Goal: Check status: Check status

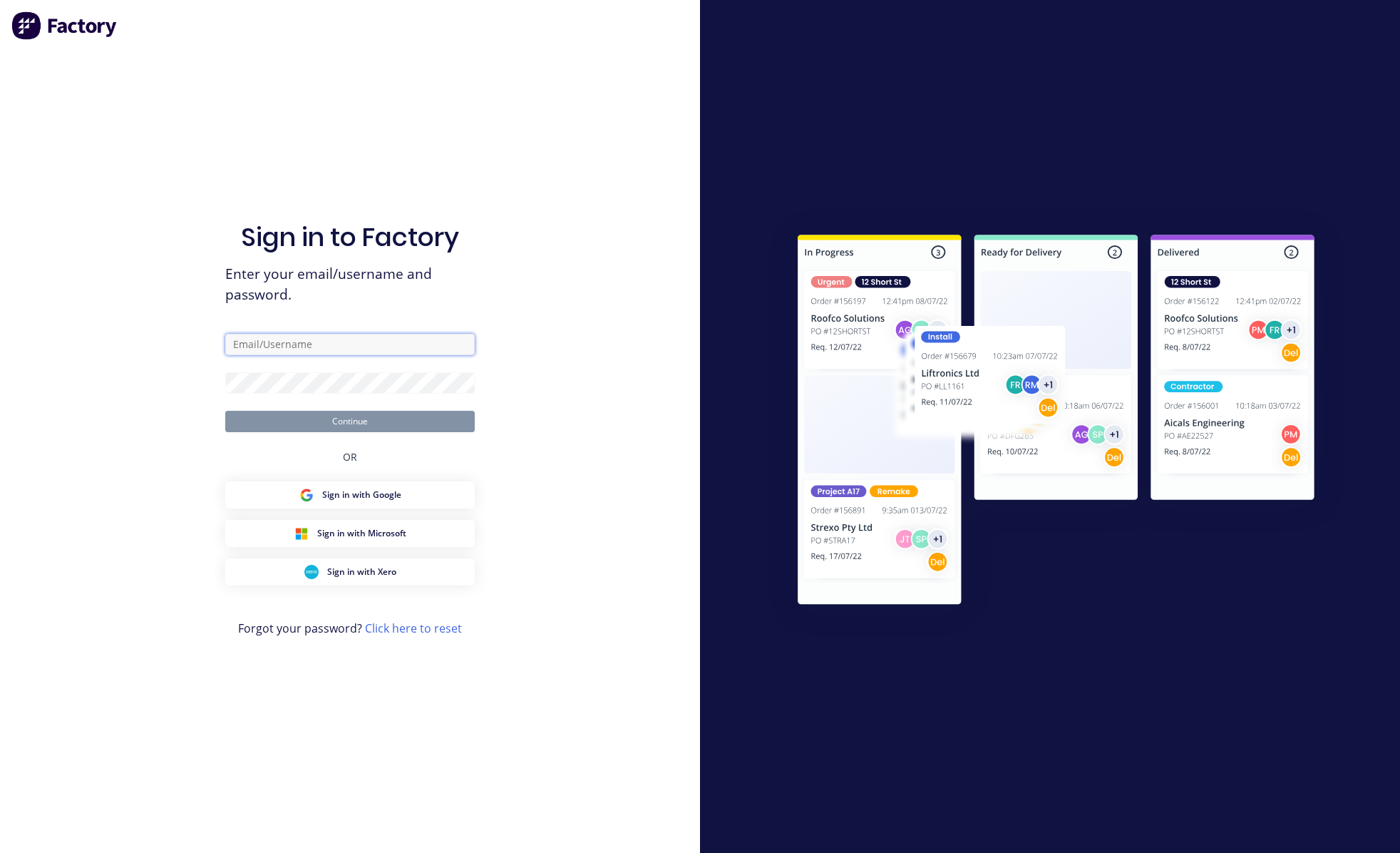
click at [393, 336] on input "text" at bounding box center [350, 344] width 249 height 21
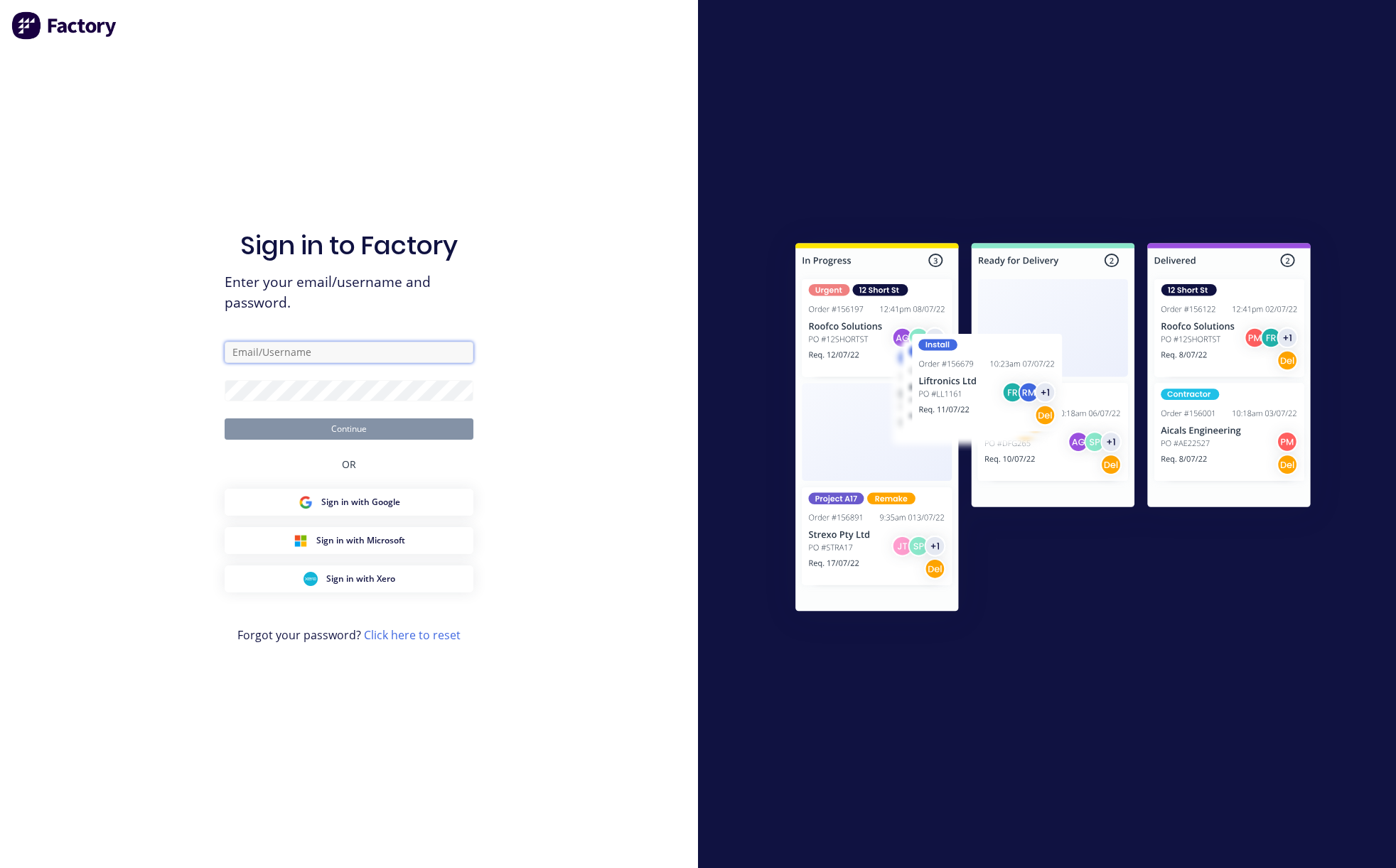
click at [345, 348] on input "text" at bounding box center [349, 352] width 249 height 21
paste input "karmela+default@factory.app"
type input "karmela+default@factory.app"
click at [624, 397] on div "Sign in to Factory Enter your email/username and password. karmela+default@fact…" at bounding box center [348, 434] width 698 height 868
click at [427, 422] on button "Continue" at bounding box center [349, 429] width 249 height 21
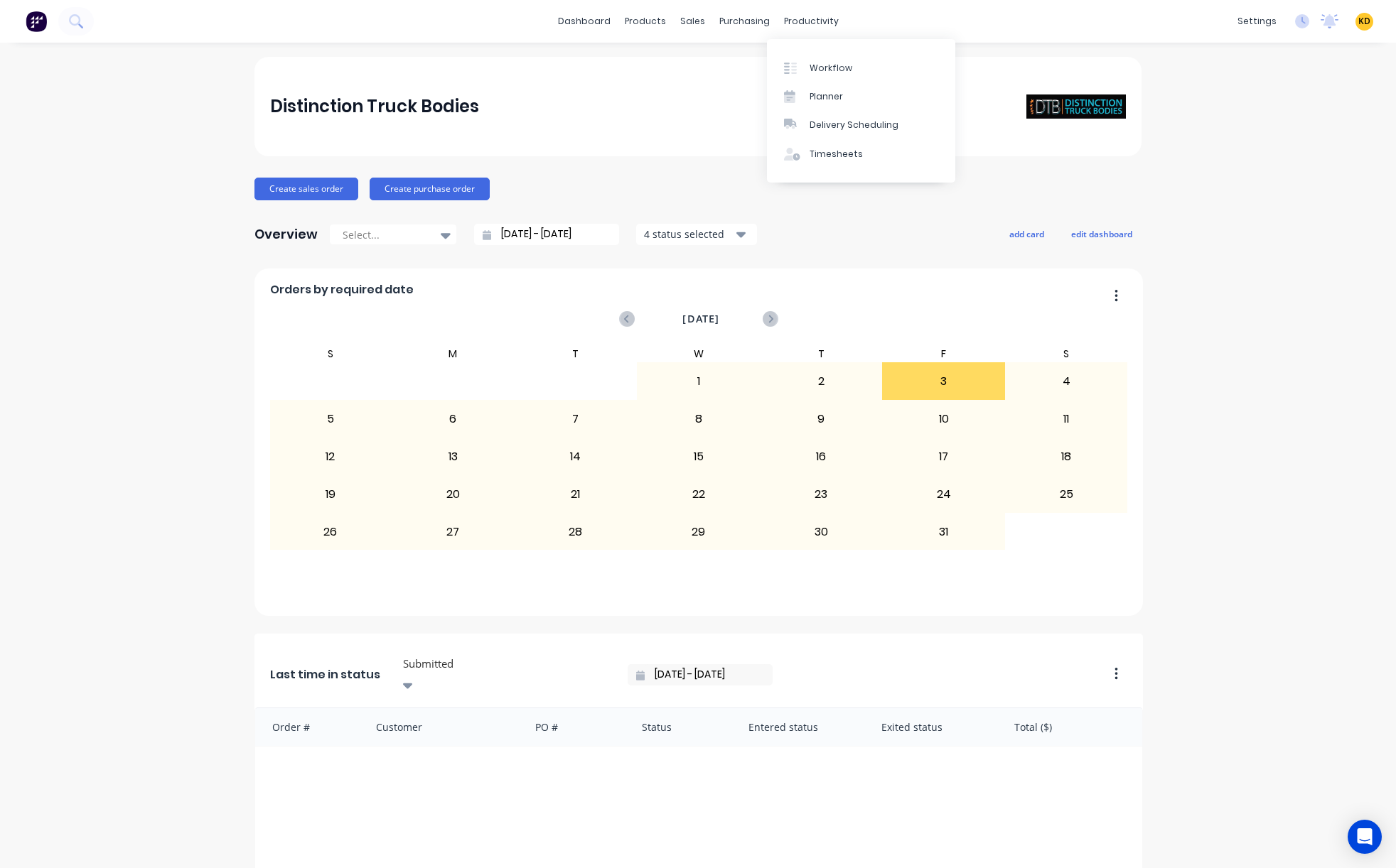
click at [83, 13] on button at bounding box center [75, 21] width 35 height 28
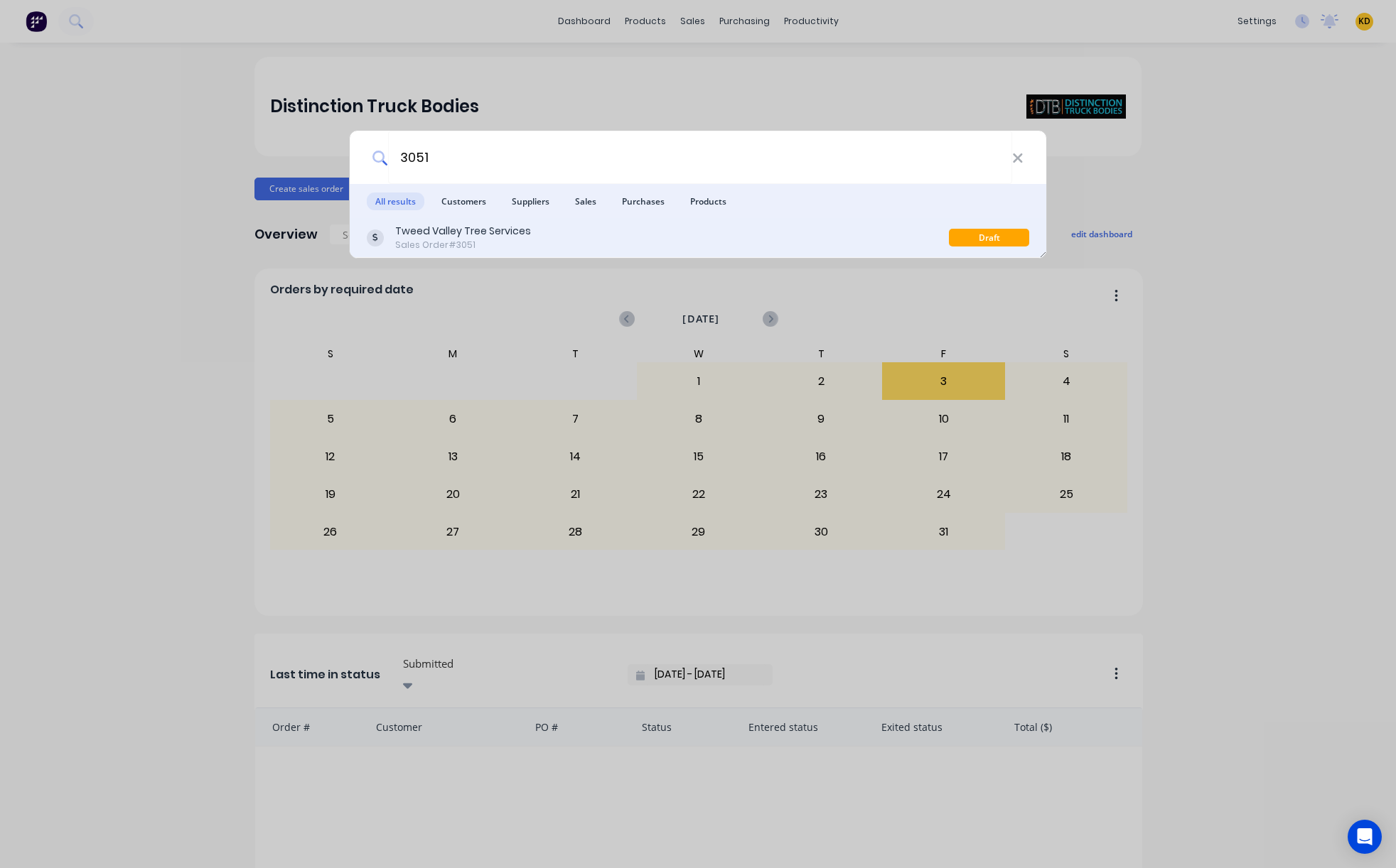
type input "3051"
click at [592, 239] on div "Tweed Valley Tree Services Sales Order #3051" at bounding box center [657, 237] width 582 height 28
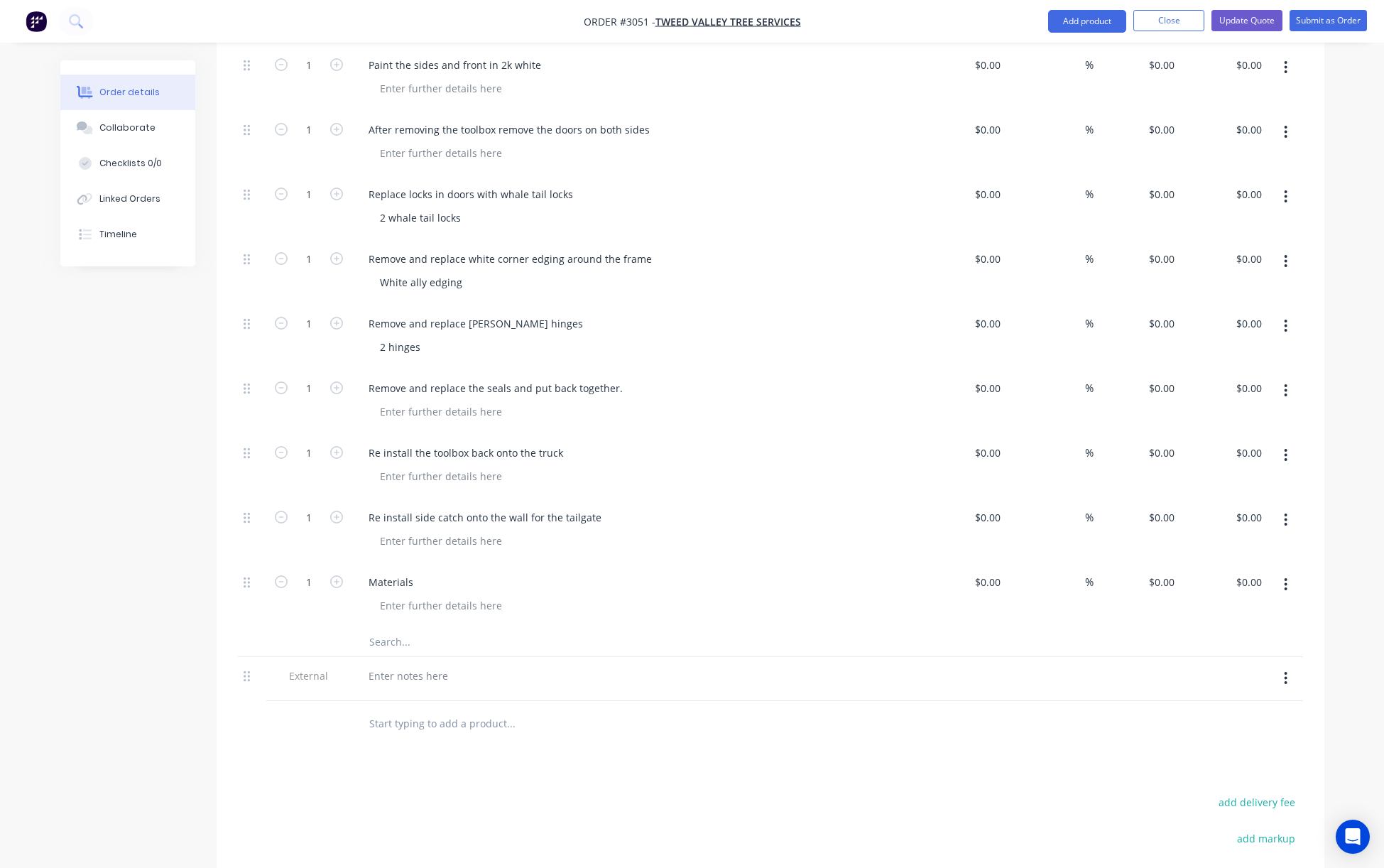
scroll to position [2266, 0]
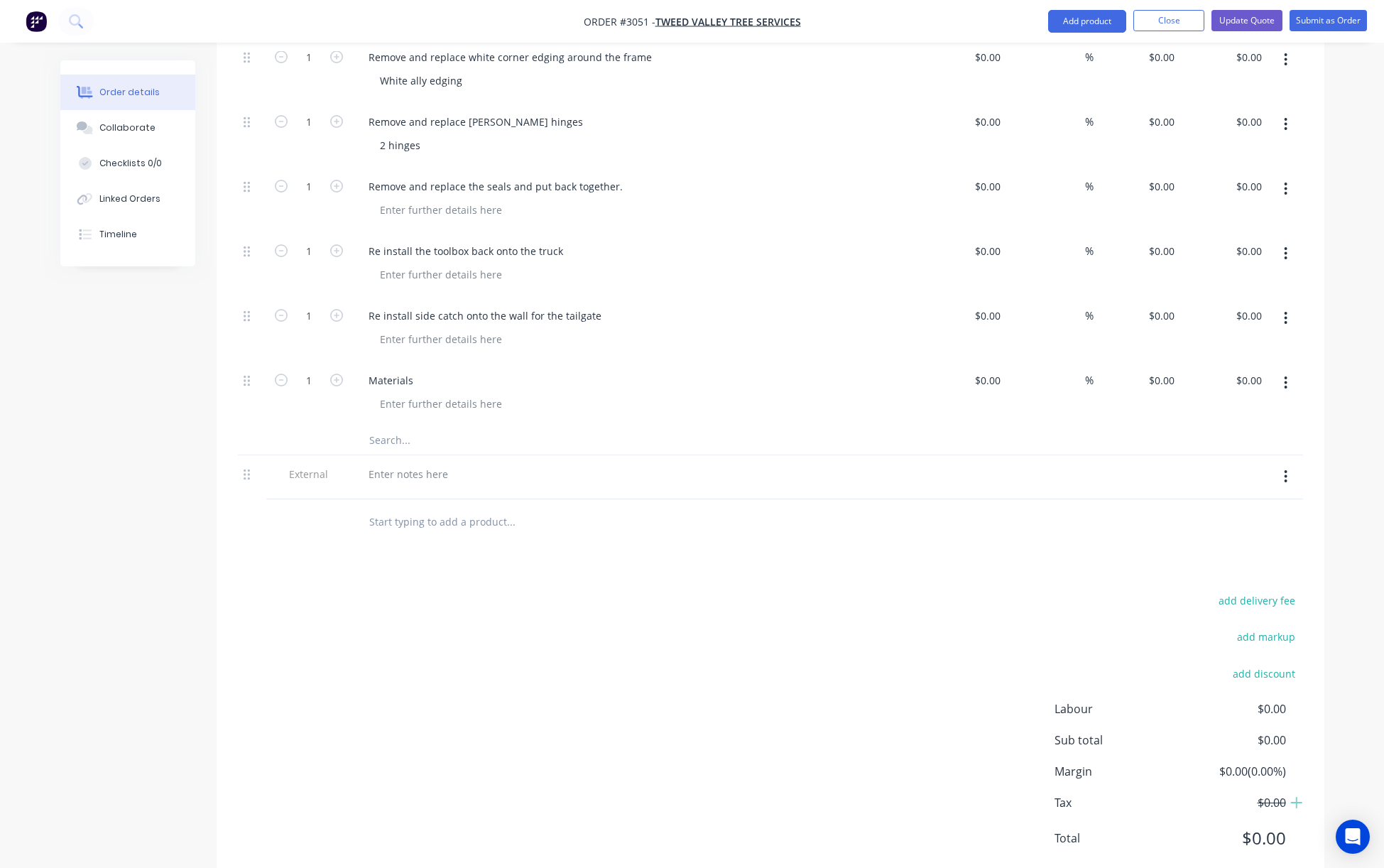
click at [584, 626] on div "add delivery fee add markup add discount Labour $0.00 Sub total $0.00 Margin $0…" at bounding box center [770, 728] width 1065 height 274
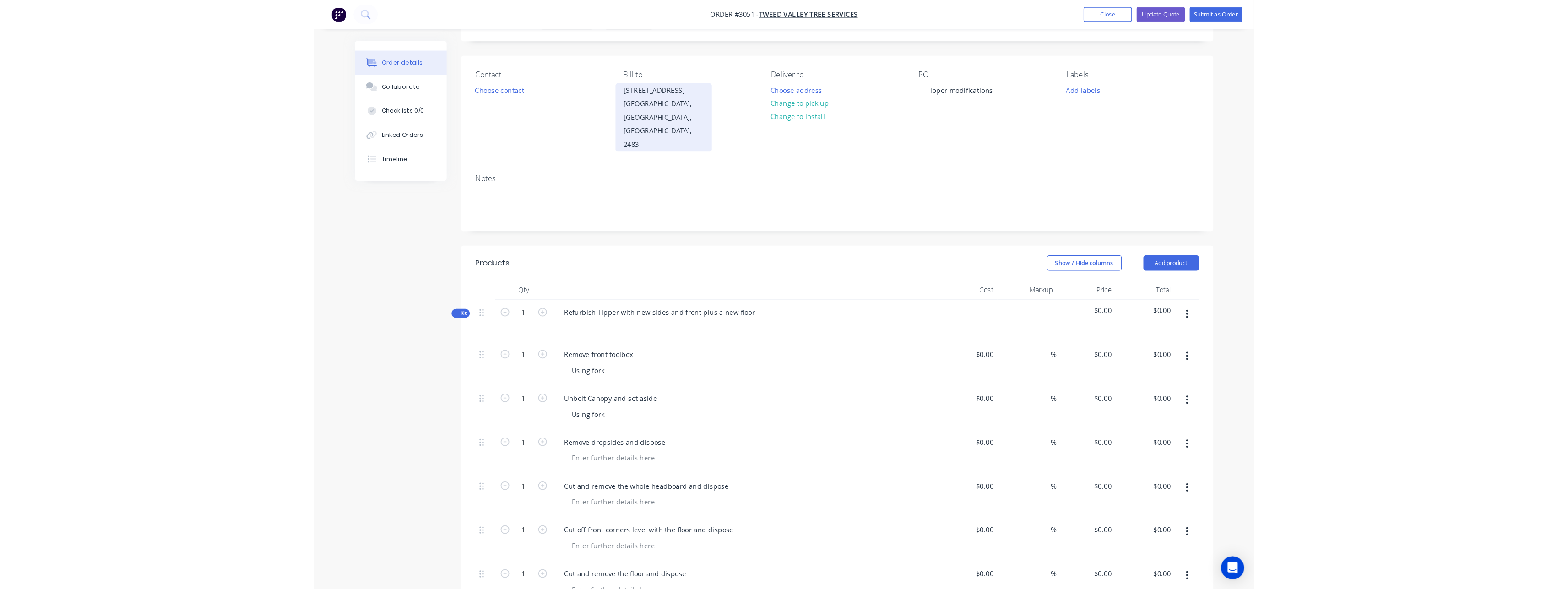
scroll to position [0, 0]
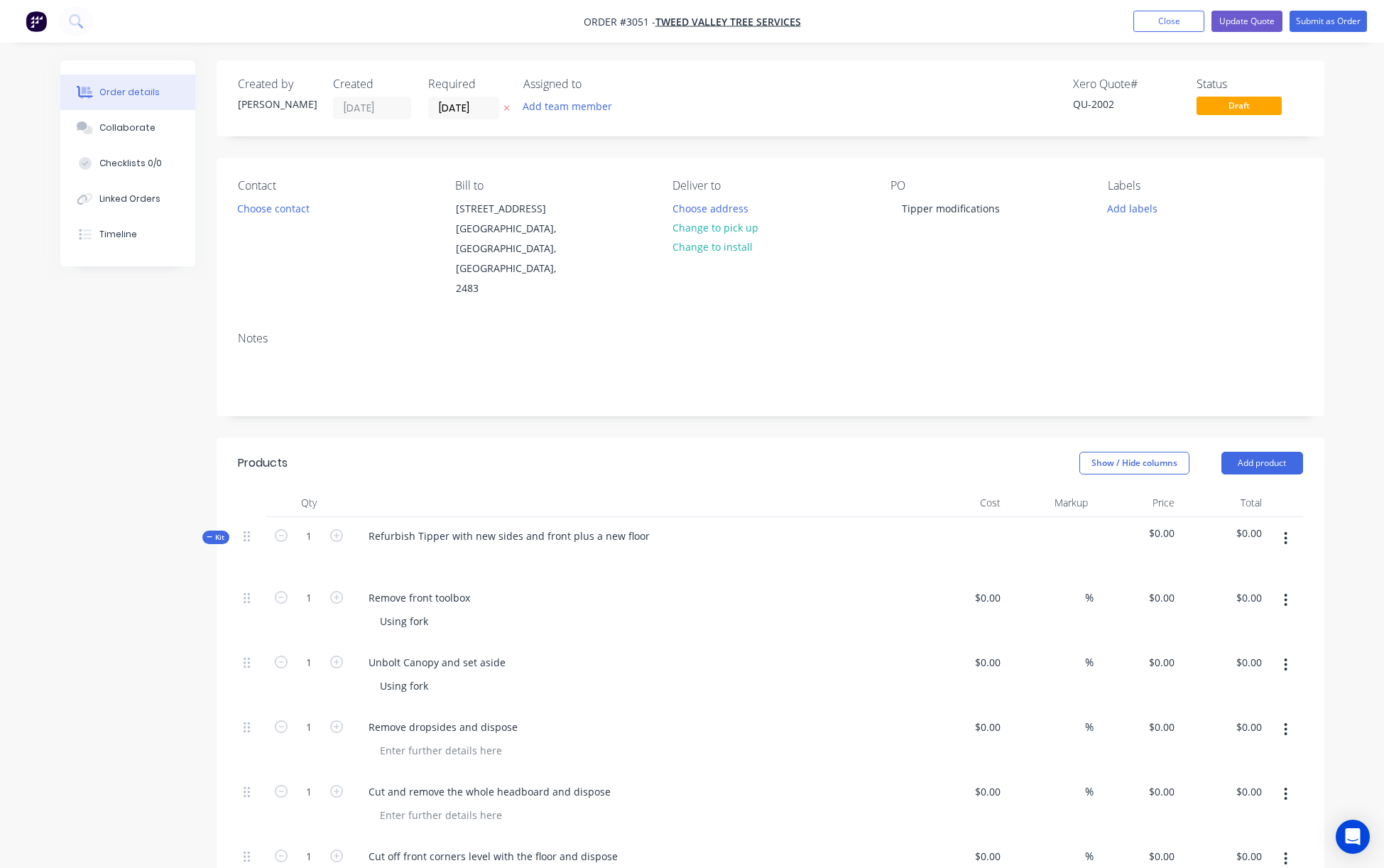
click at [1196, 18] on button "Close" at bounding box center [1169, 21] width 71 height 21
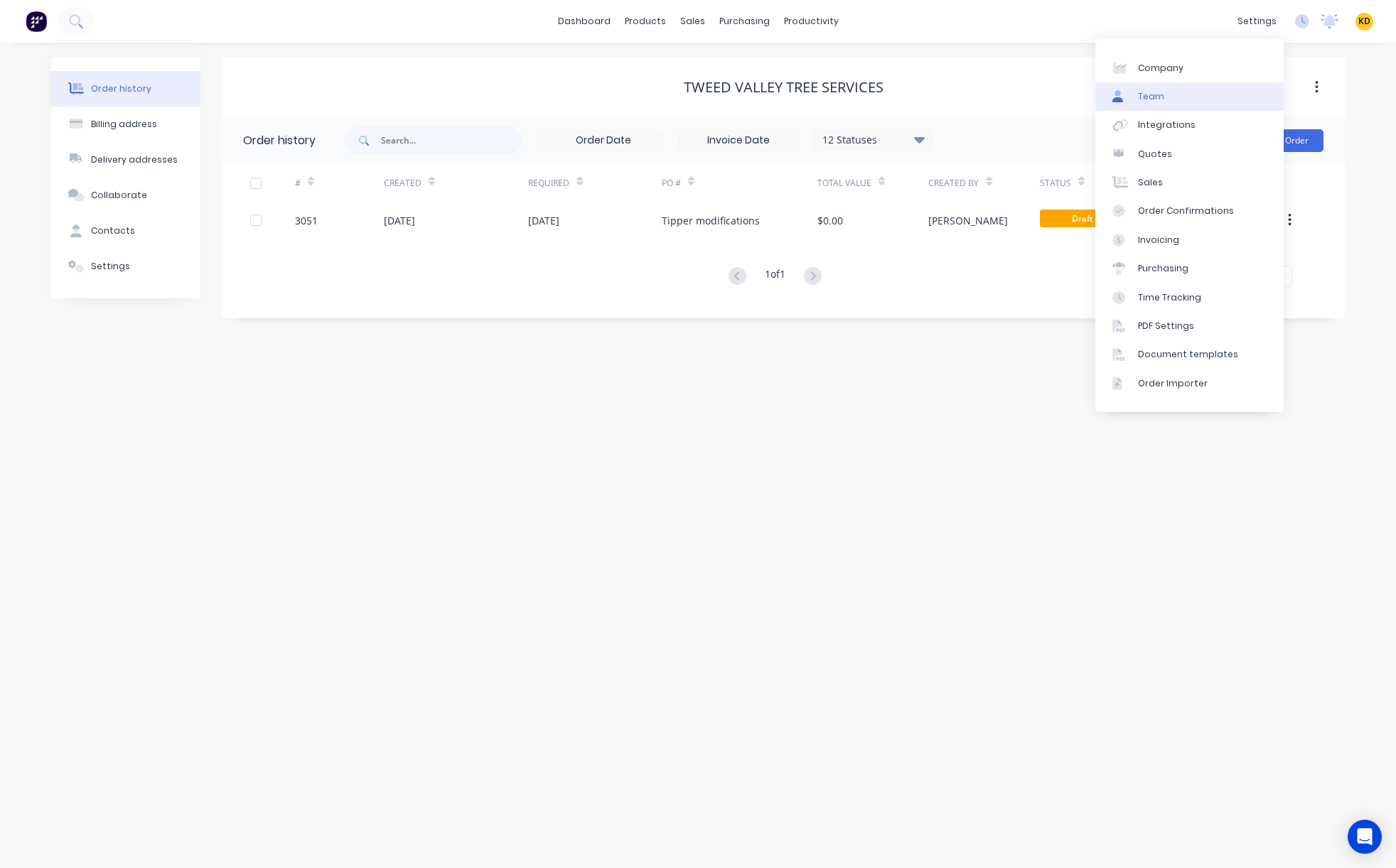
click at [1199, 102] on link "Team" at bounding box center [1189, 97] width 188 height 28
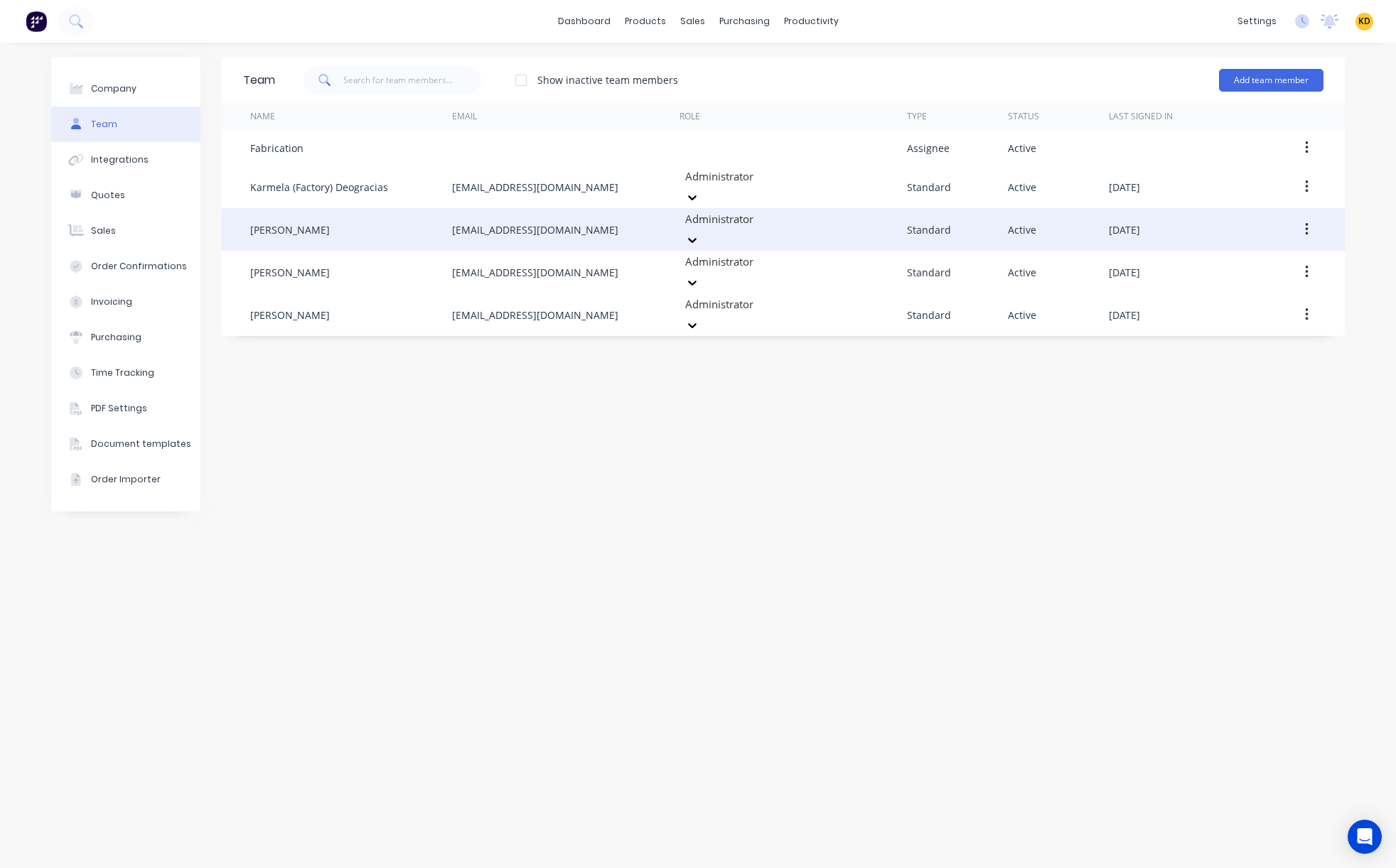
drag, startPoint x: 447, startPoint y: 220, endPoint x: 633, endPoint y: 214, distance: 186.1
click at [633, 214] on div "Leanne Thomason admin@distinctiontruckbodies.com.au Administrator Standard Acti…" at bounding box center [783, 229] width 1123 height 43
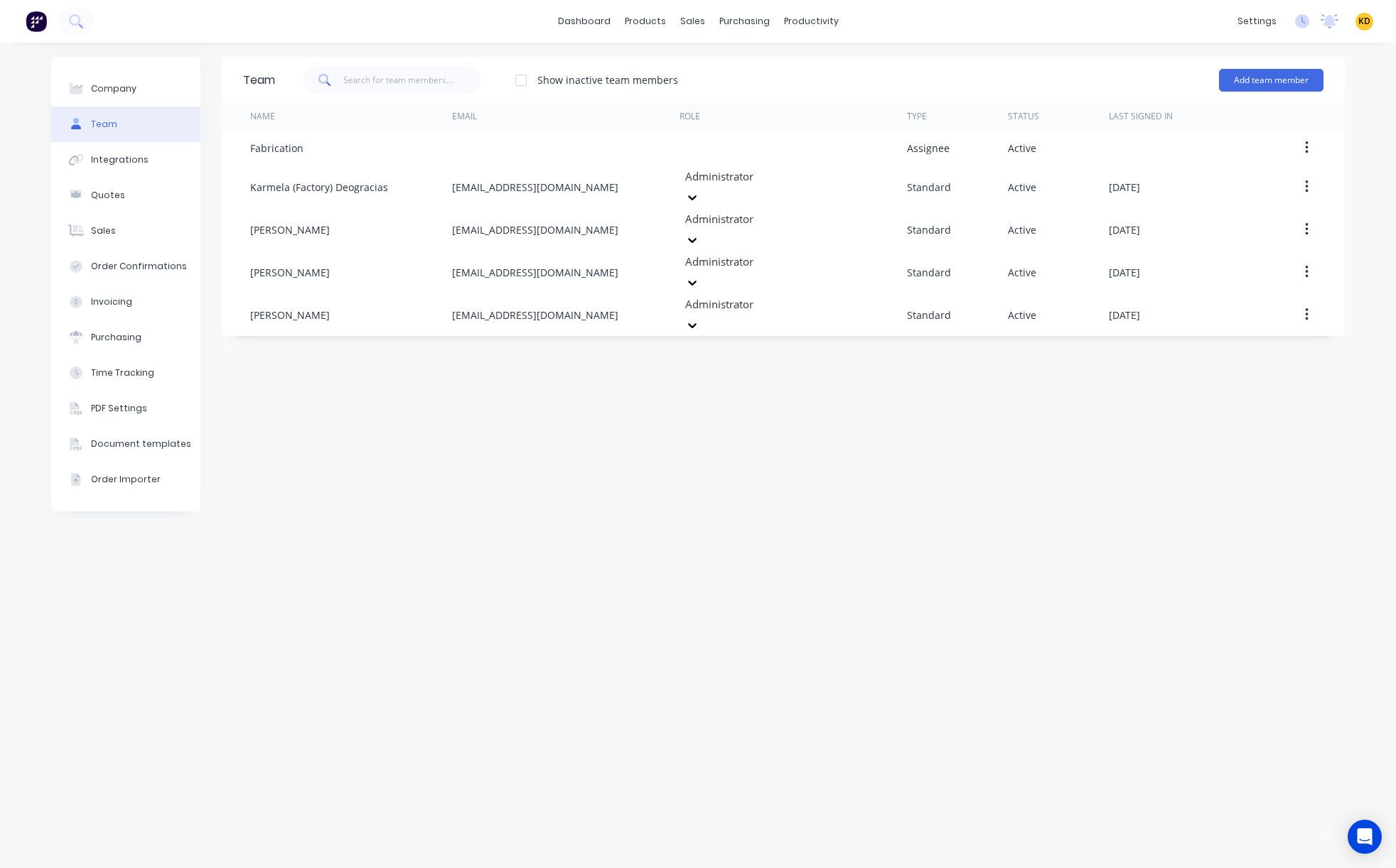
copy div "admin@distinctiontruckbodies.com.au"
click at [69, 23] on icon at bounding box center [76, 21] width 13 height 13
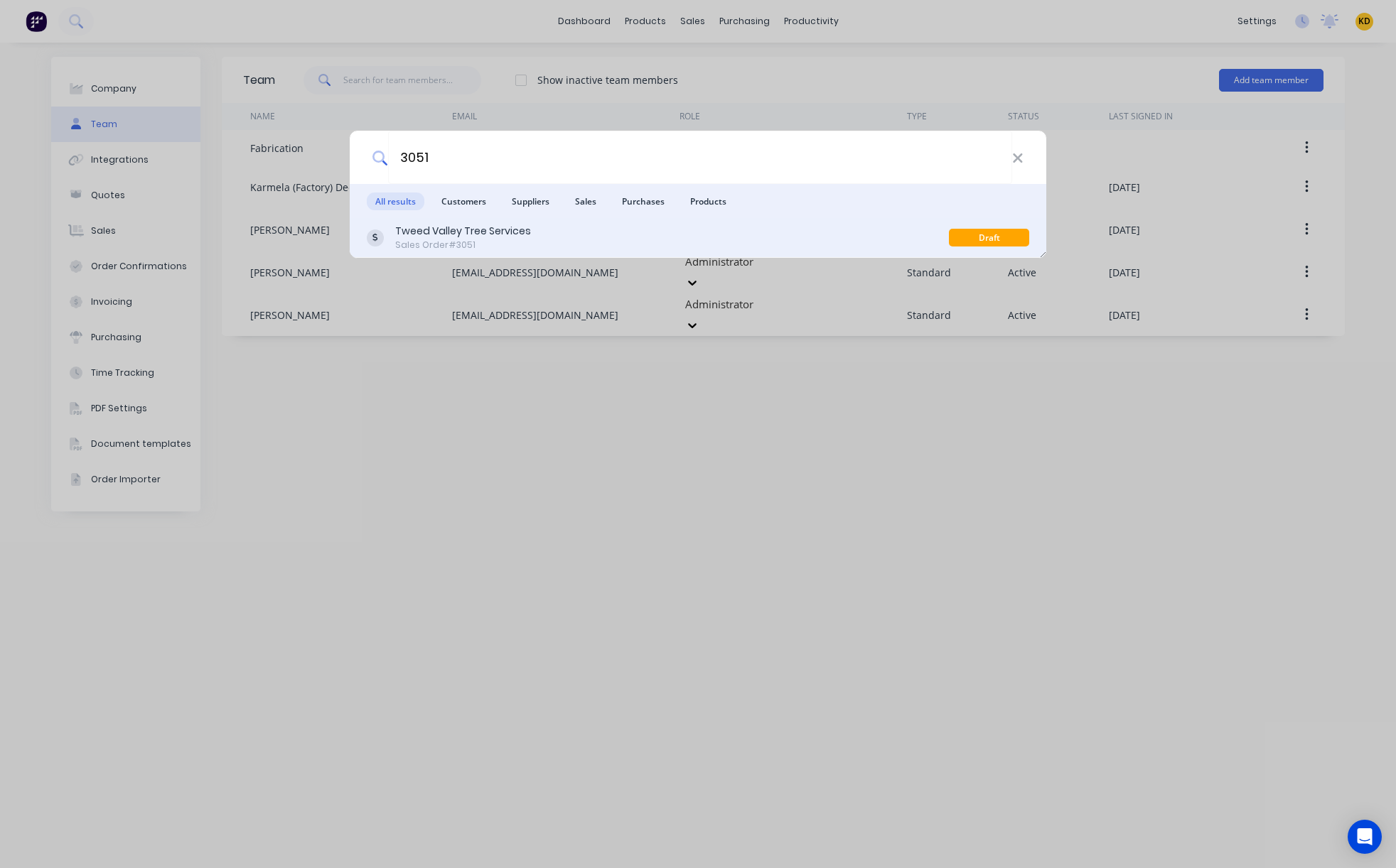
type input "3051"
click at [624, 240] on div "Tweed Valley Tree Services Sales Order #3051" at bounding box center [657, 237] width 582 height 28
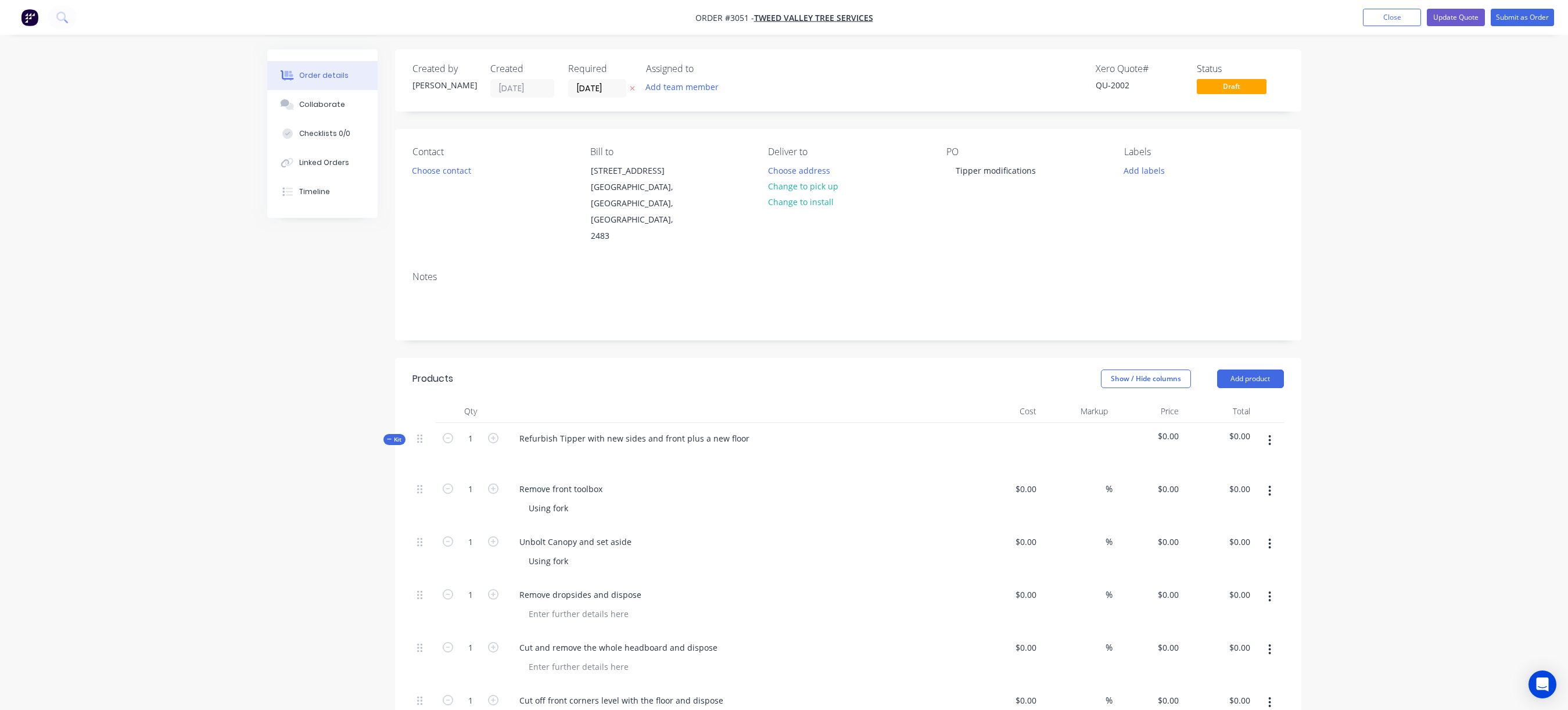
click at [310, 193] on div "Timeline" at bounding box center [315, 191] width 31 height 10
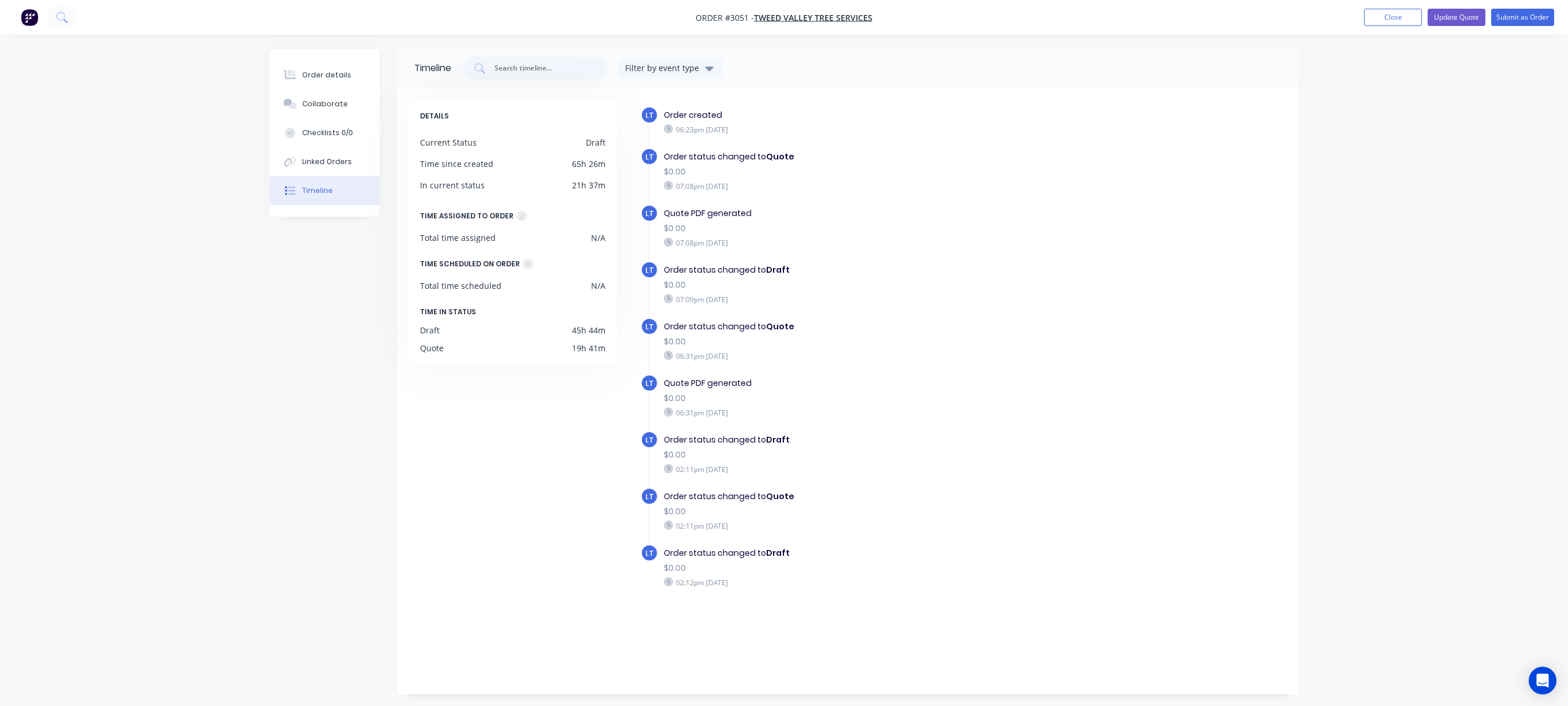
drag, startPoint x: 740, startPoint y: 122, endPoint x: 832, endPoint y: 233, distance: 144.2
click at [808, 152] on div "LT Order created 06:23pm Tuesday 30/09/25 LT Order status changed to Quote $0.0…" at bounding box center [963, 368] width 646 height 523
click at [982, 370] on div "LT Order status changed to Quote $0.00 06:31pm Wednesday 01/10/25" at bounding box center [869, 346] width 457 height 56
click at [777, 572] on div "$0.00" at bounding box center [863, 569] width 400 height 12
drag, startPoint x: 775, startPoint y: 469, endPoint x: 675, endPoint y: 468, distance: 100.0
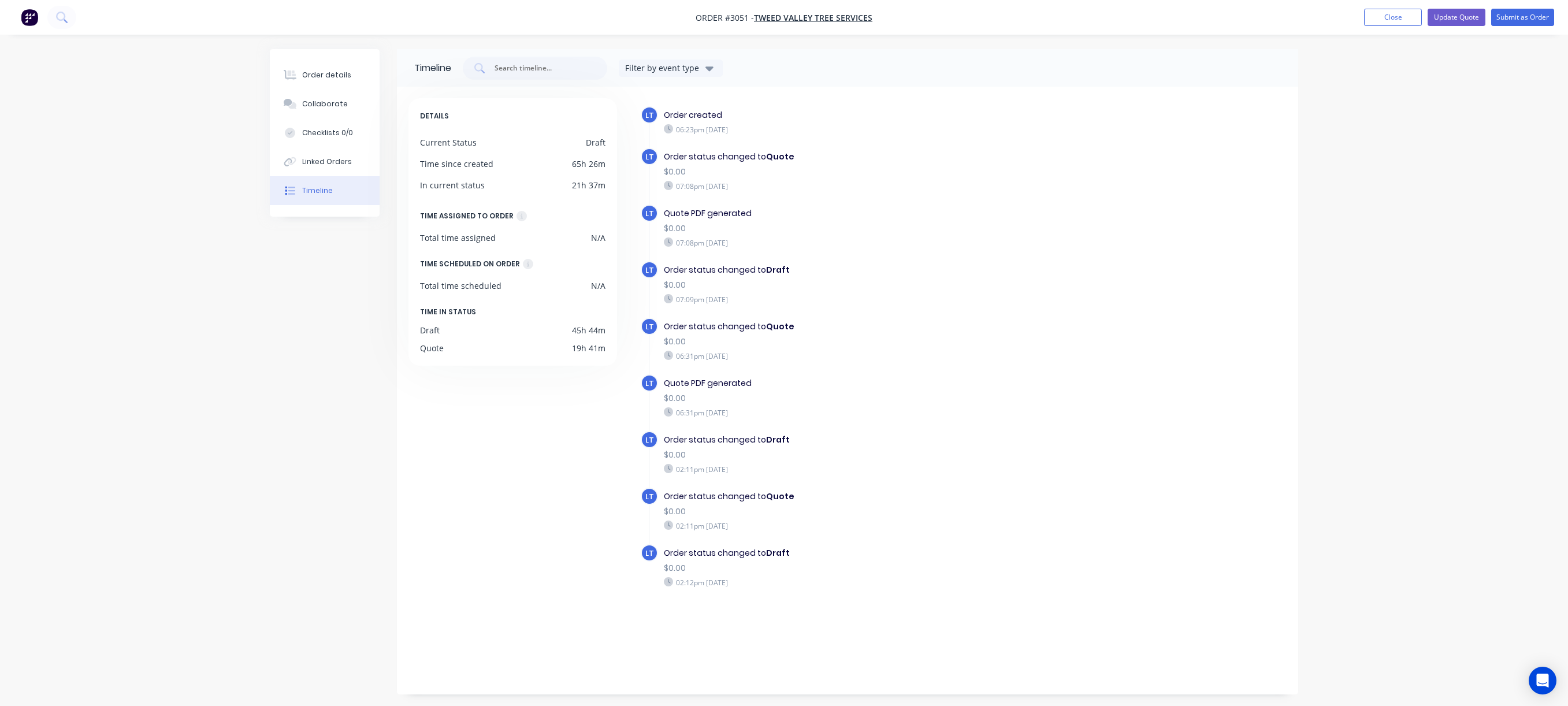
click at [675, 468] on div "02:11pm Thursday 02/10/25" at bounding box center [863, 468] width 400 height 10
click at [1134, 199] on div "Order details Collaborate Checklists 0/0 Linked Orders Timeline Order details C…" at bounding box center [784, 353] width 1568 height 706
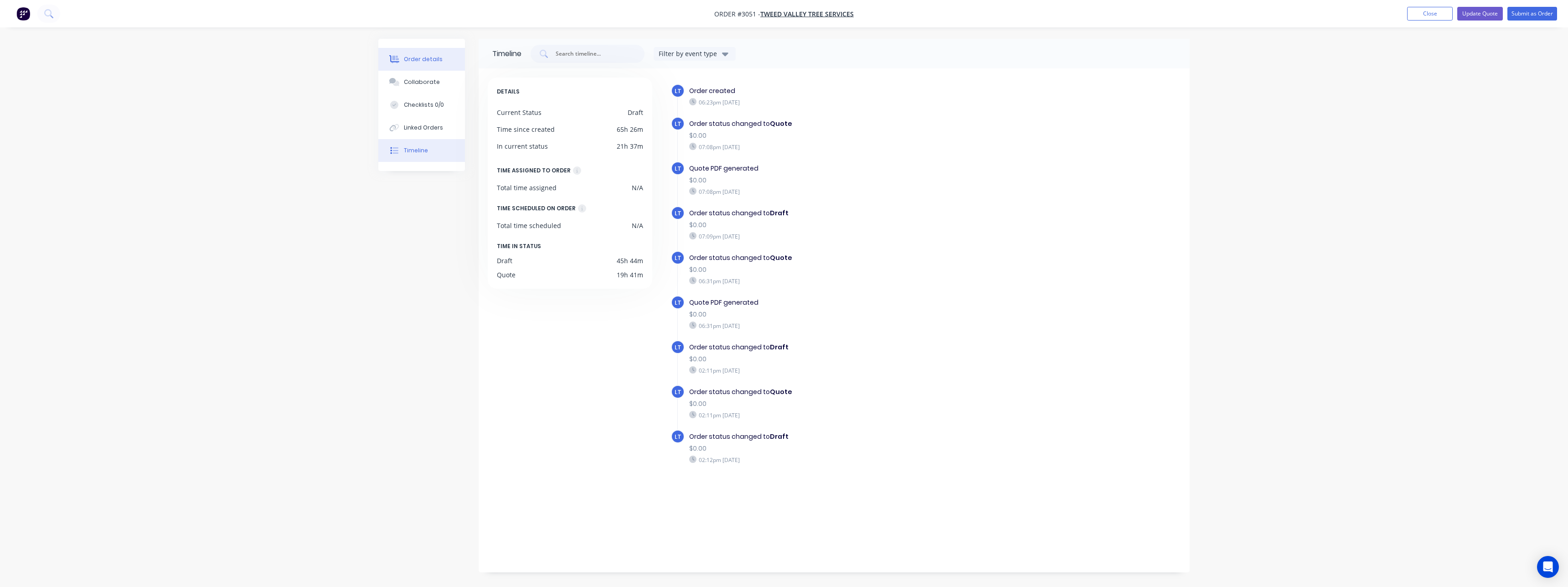
click at [427, 67] on button "Order details" at bounding box center [422, 59] width 86 height 23
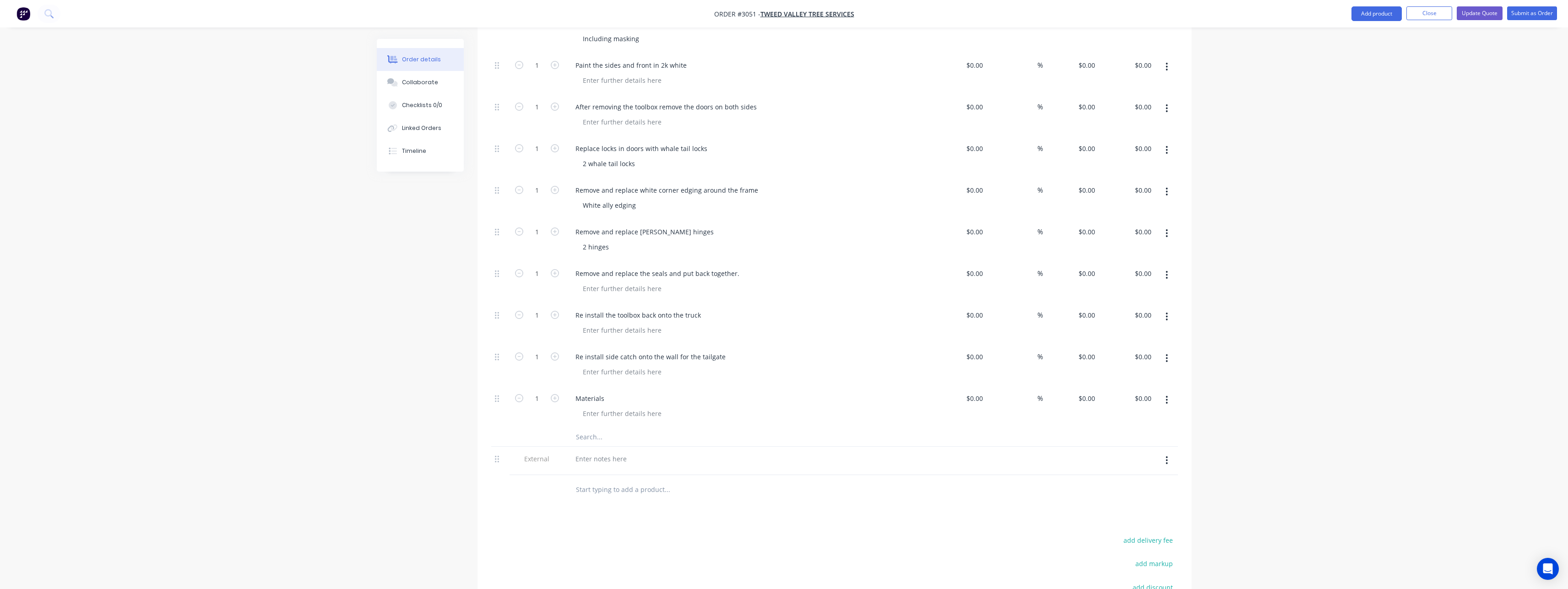
scroll to position [1430, 0]
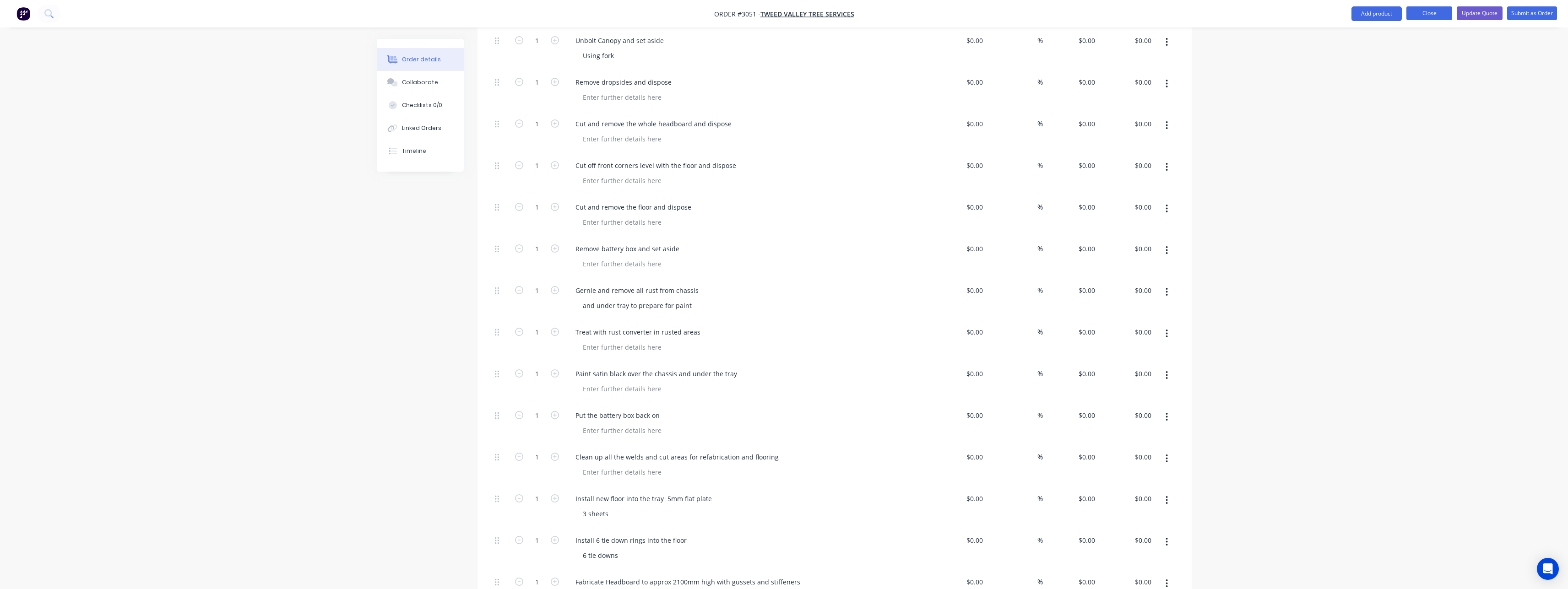
scroll to position [277, 0]
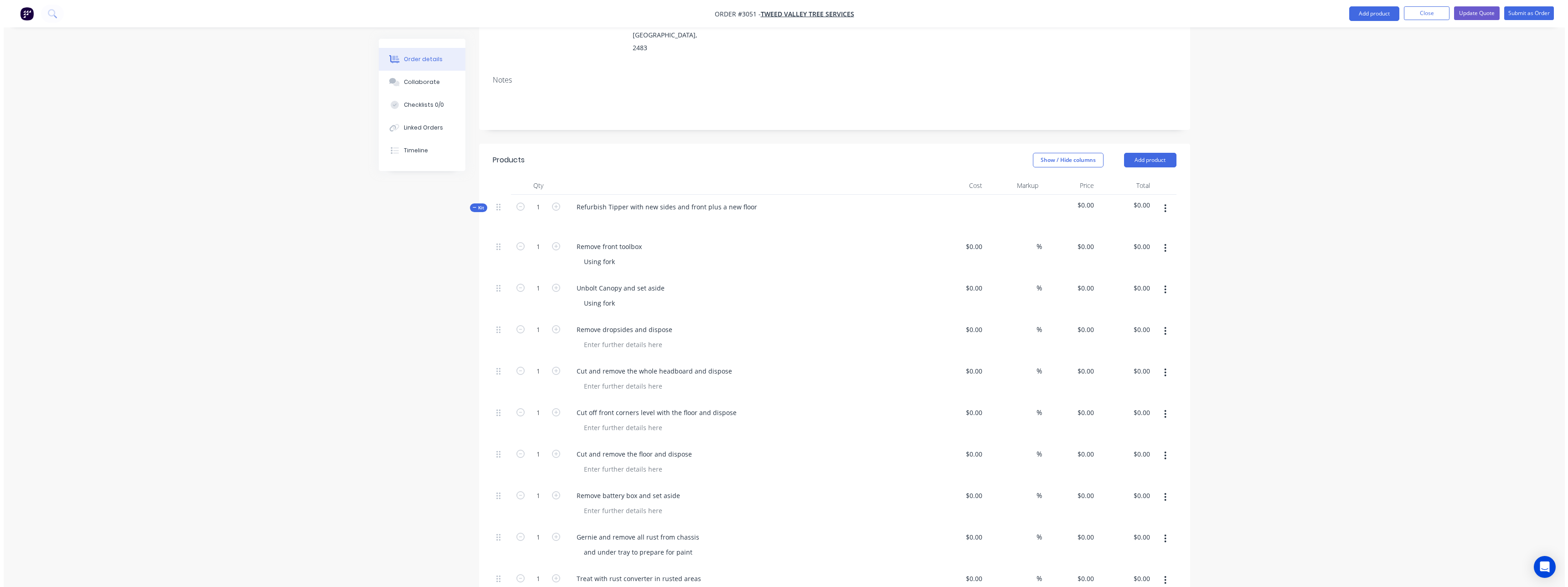
scroll to position [0, 0]
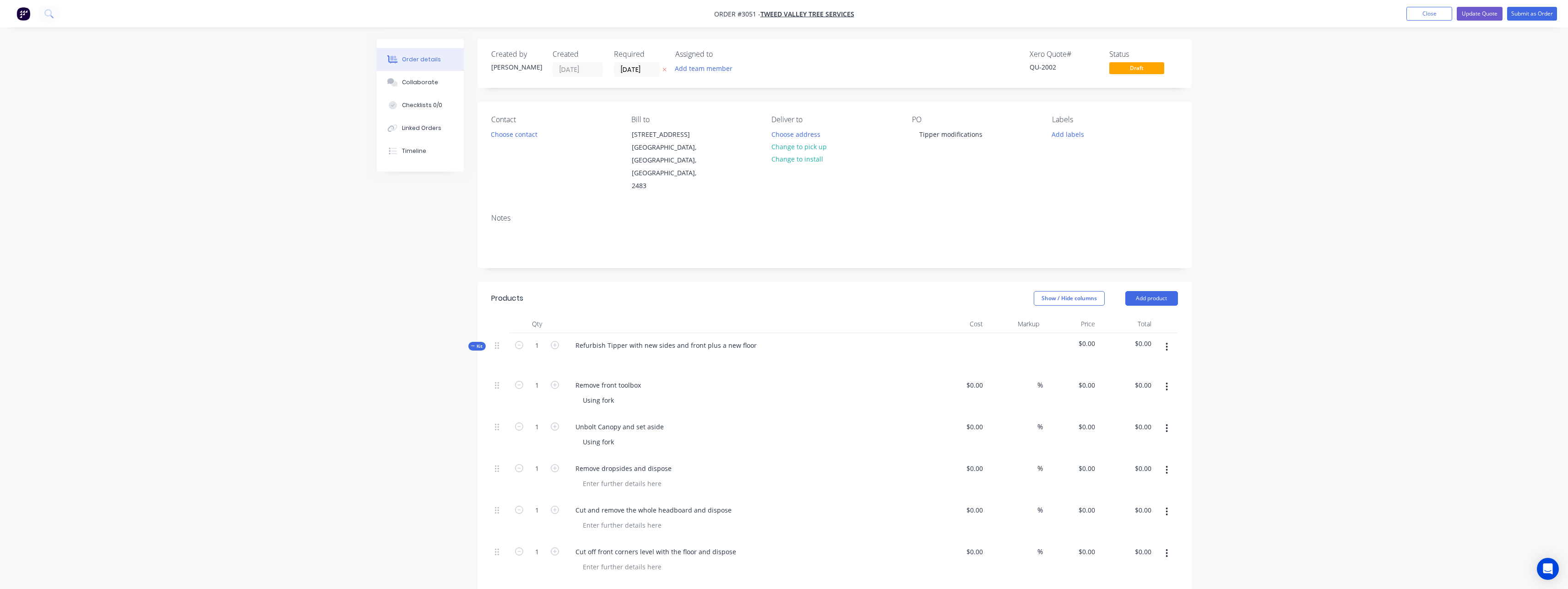
click at [899, 14] on button "Close" at bounding box center [1429, 13] width 46 height 13
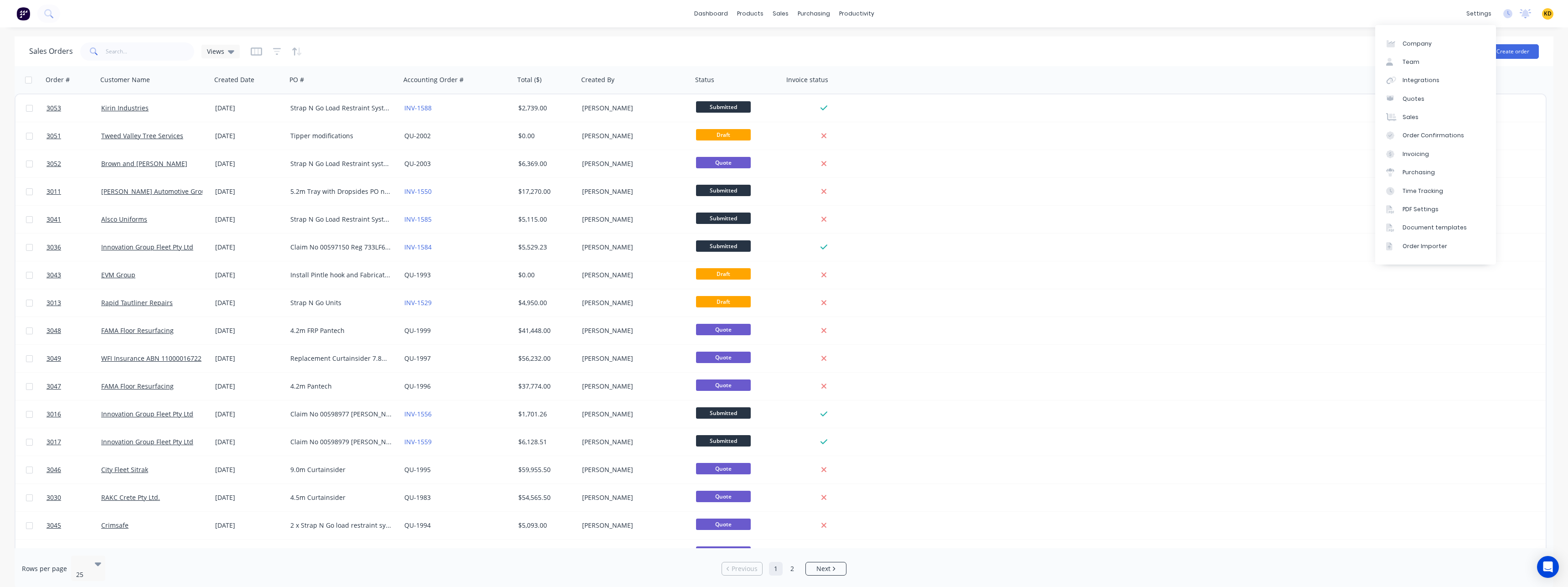
click at [895, 18] on div "KD Distinction Truck Bodies Karmela (Factory) Deogracias Administrator Profile …" at bounding box center [1547, 13] width 12 height 12
click at [895, 13] on span "KD" at bounding box center [1547, 13] width 8 height 8
click at [895, 113] on button "Sign out" at bounding box center [1491, 114] width 121 height 18
